Goal: Information Seeking & Learning: Learn about a topic

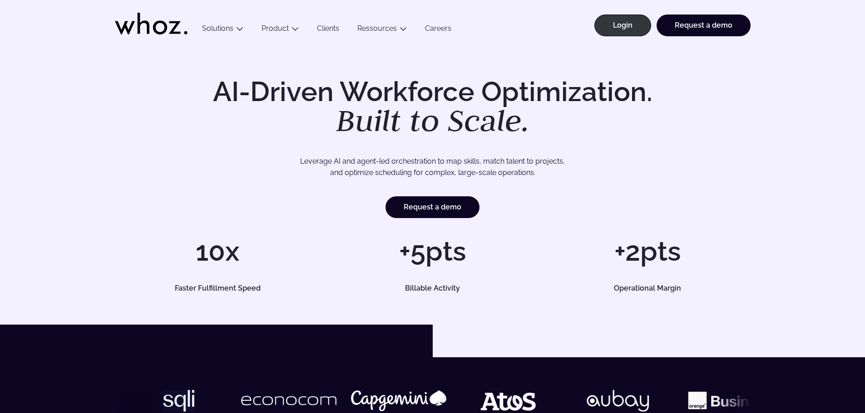
click at [328, 27] on link "Clients" at bounding box center [328, 30] width 40 height 12
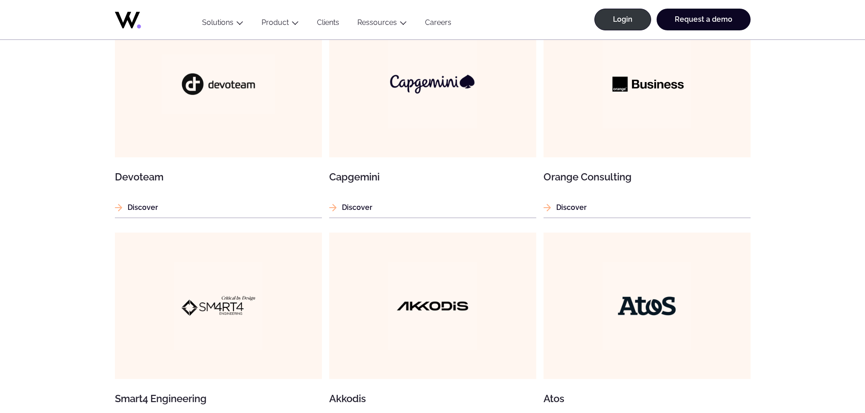
scroll to position [726, 0]
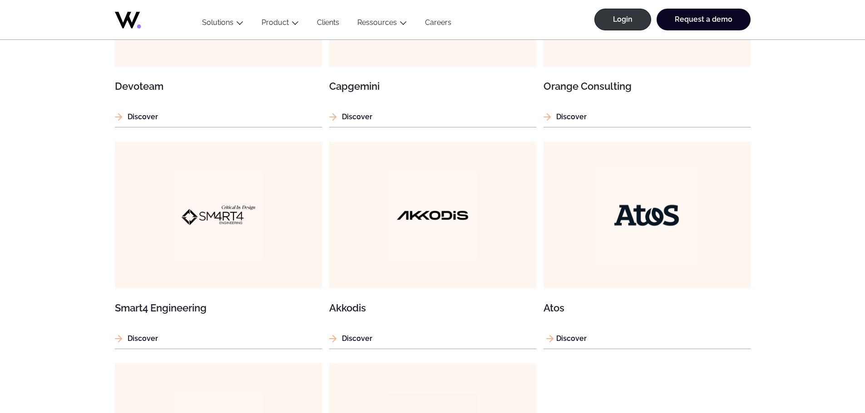
click at [575, 341] on p "Discover" at bounding box center [646, 338] width 207 height 11
